Goal: Transaction & Acquisition: Subscribe to service/newsletter

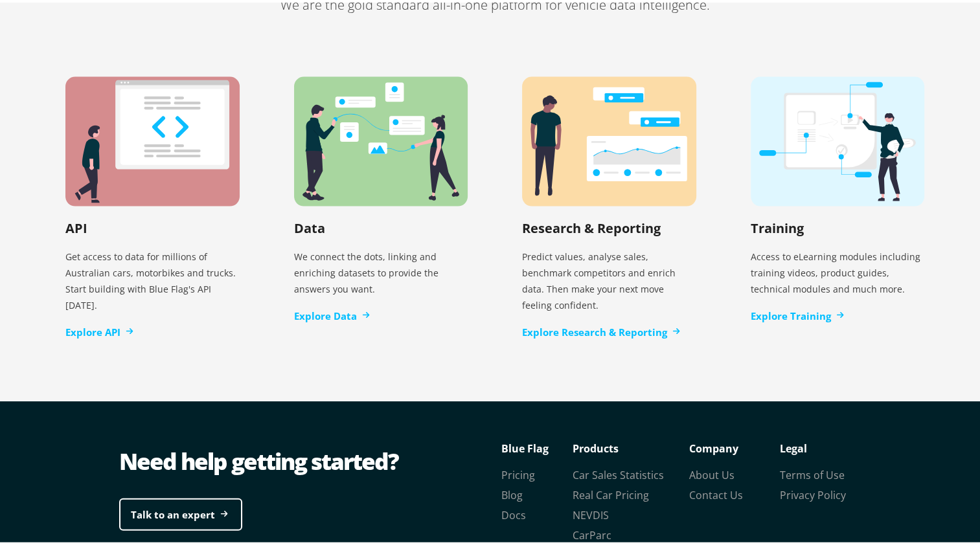
scroll to position [2689, 0]
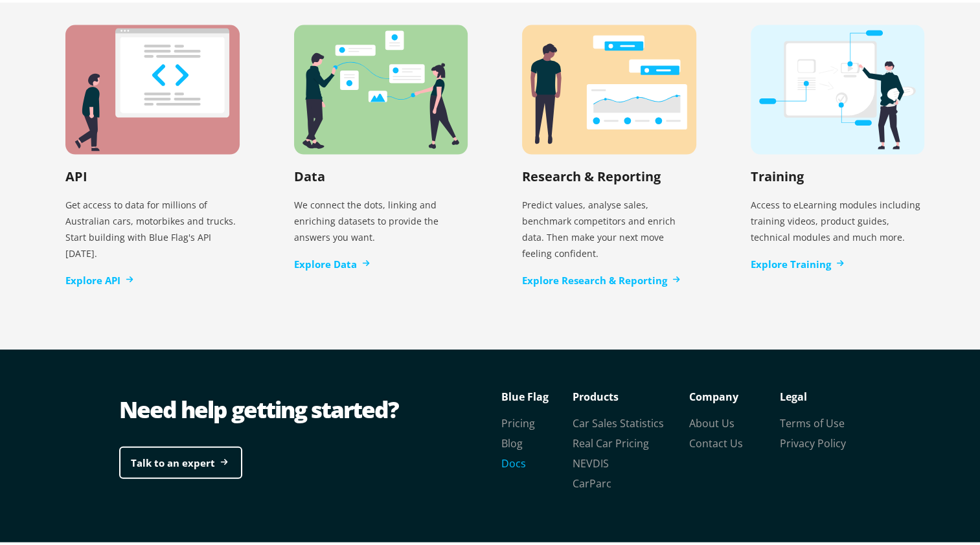
click at [513, 454] on link "Docs" at bounding box center [513, 461] width 25 height 14
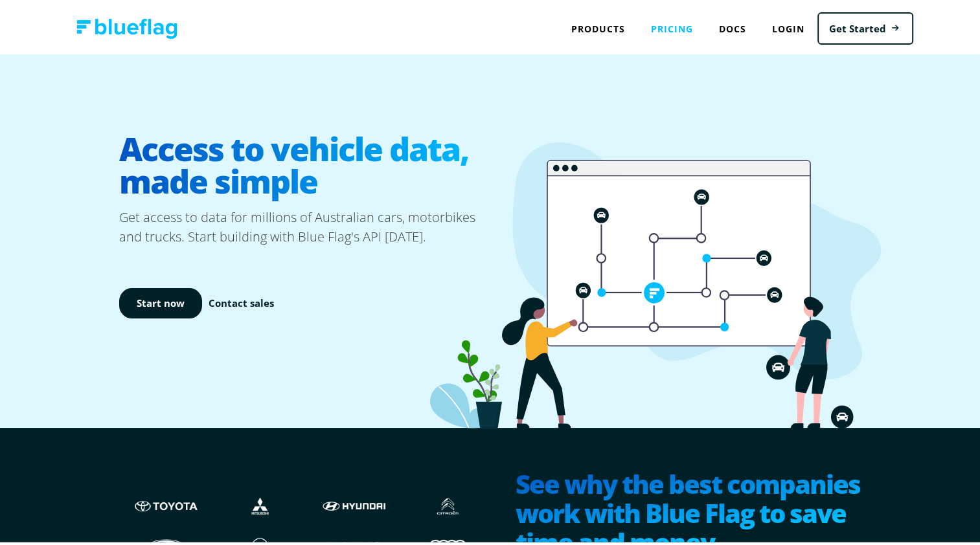
click at [666, 24] on link "Pricing" at bounding box center [672, 26] width 68 height 27
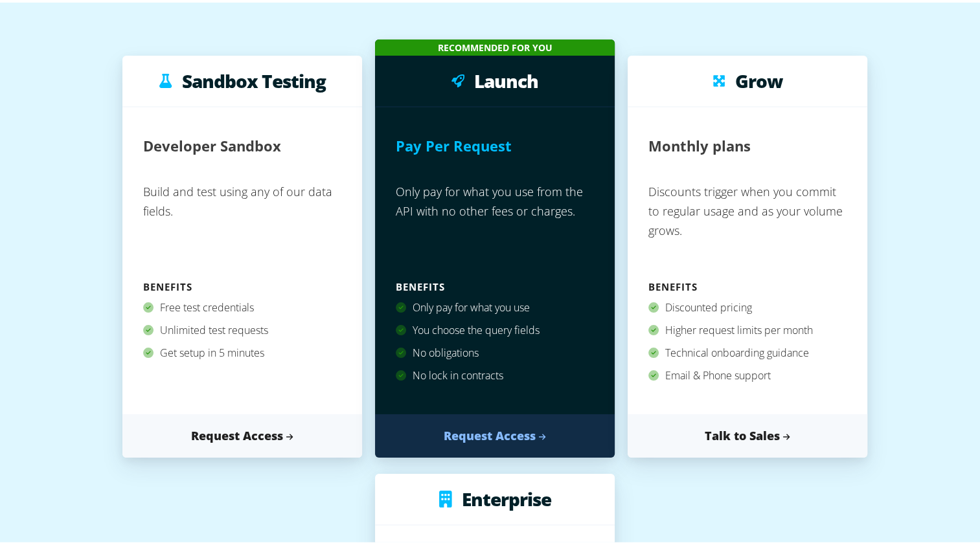
scroll to position [130, 0]
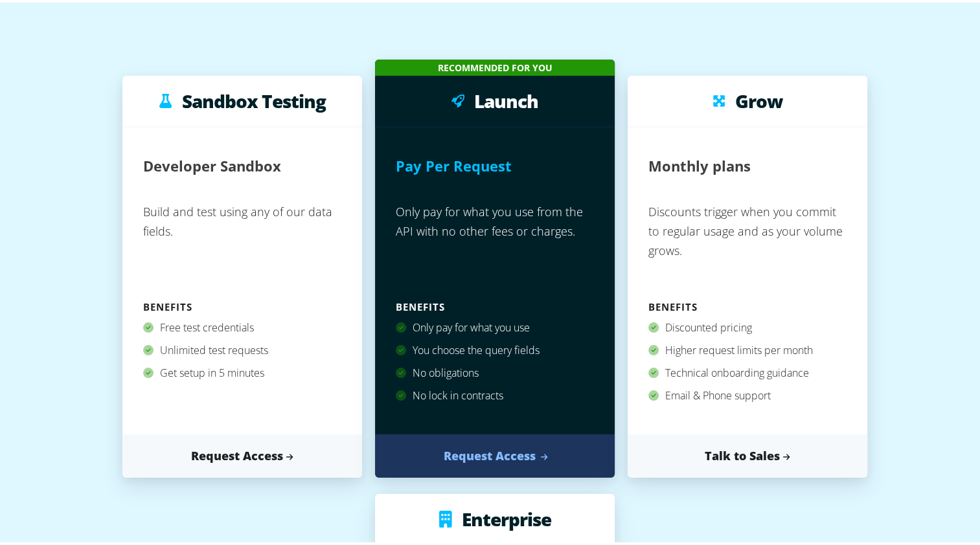
click at [497, 456] on link "Request Access" at bounding box center [495, 453] width 240 height 43
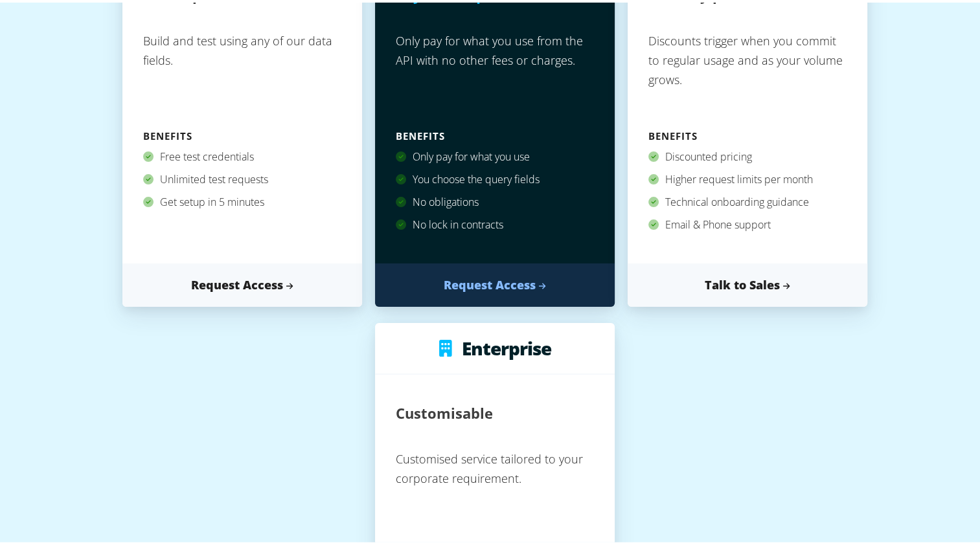
scroll to position [324, 0]
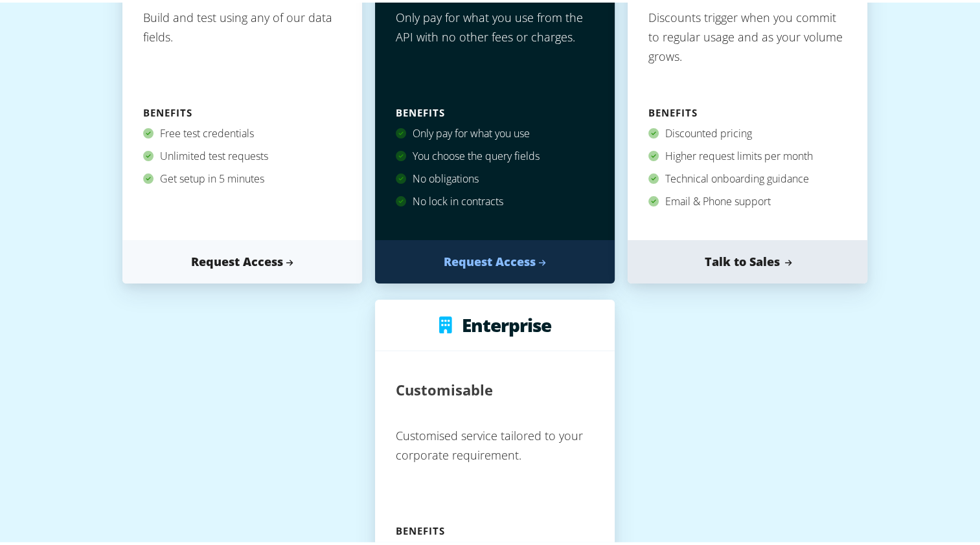
click at [720, 264] on link "Talk to Sales" at bounding box center [748, 259] width 240 height 43
